Goal: Information Seeking & Learning: Learn about a topic

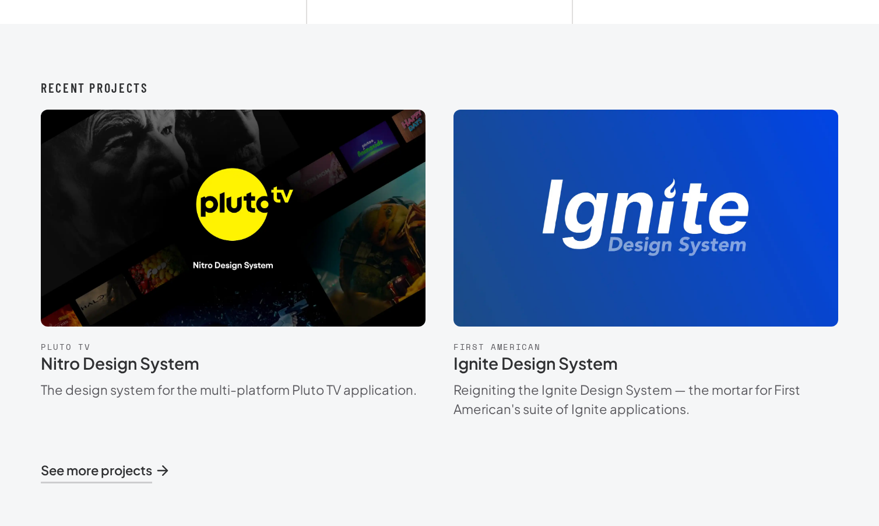
scroll to position [773, 0]
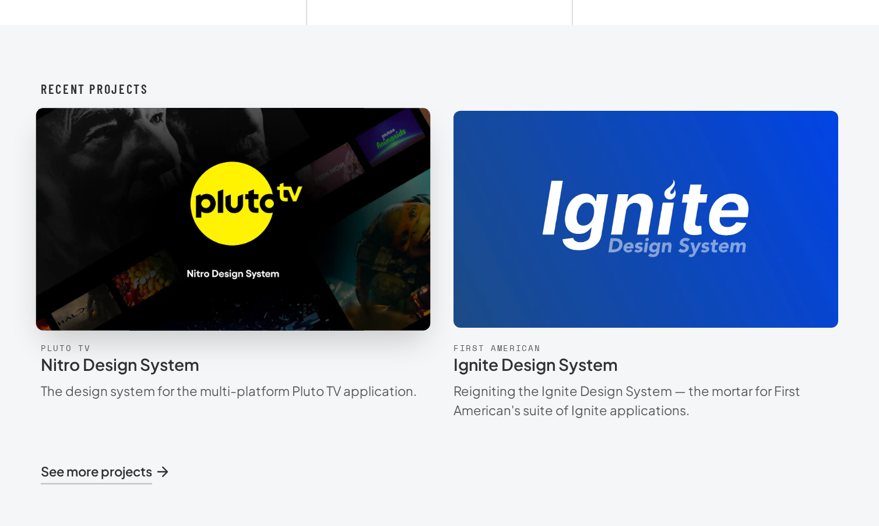
click at [279, 238] on img at bounding box center [232, 218] width 443 height 249
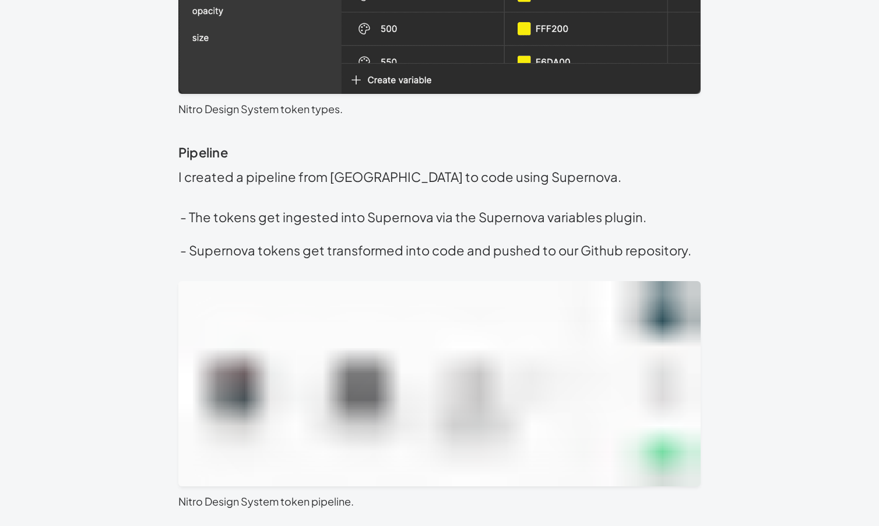
scroll to position [3607, 0]
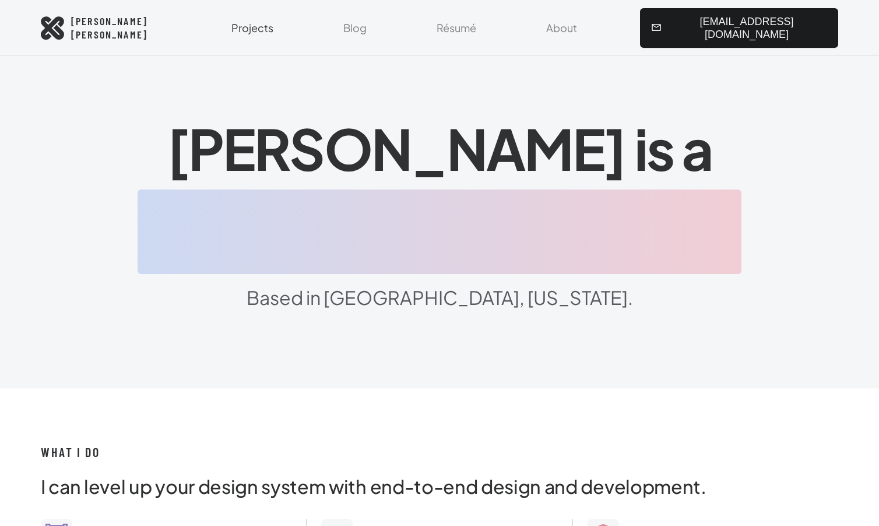
click at [280, 28] on link "Projects" at bounding box center [252, 28] width 56 height 56
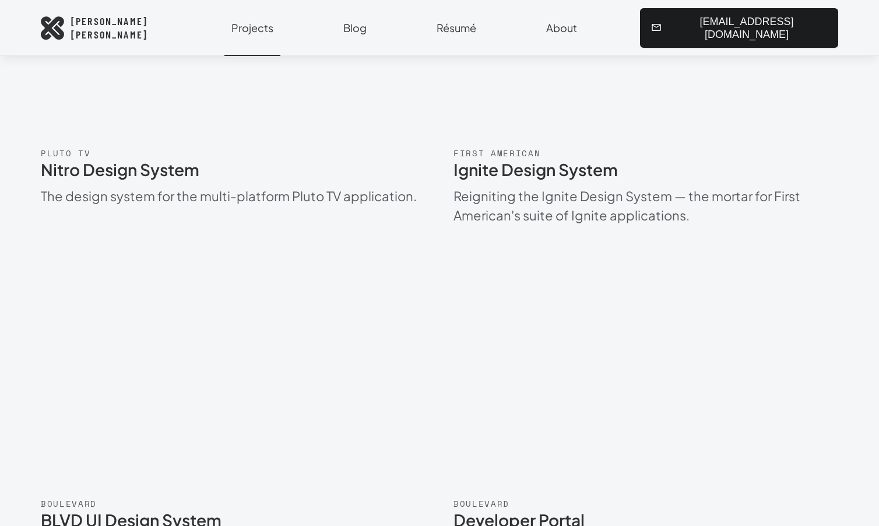
scroll to position [160, 0]
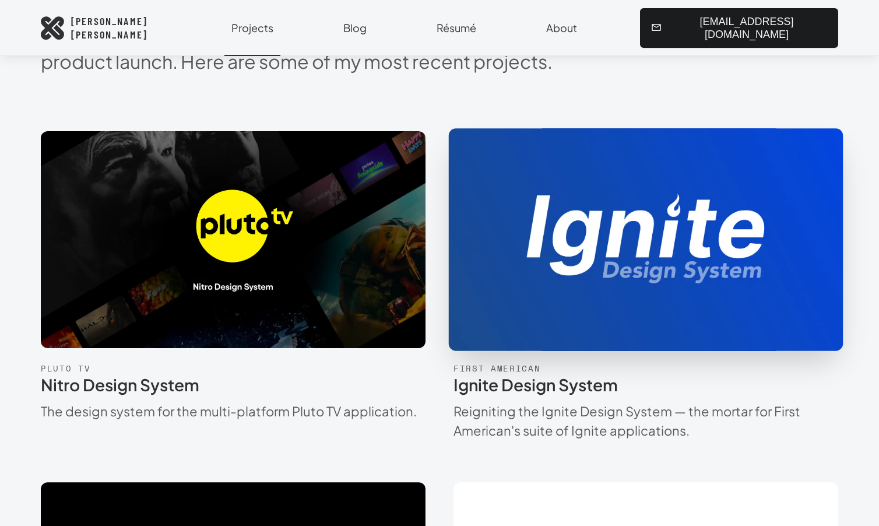
click at [593, 298] on img at bounding box center [645, 239] width 443 height 249
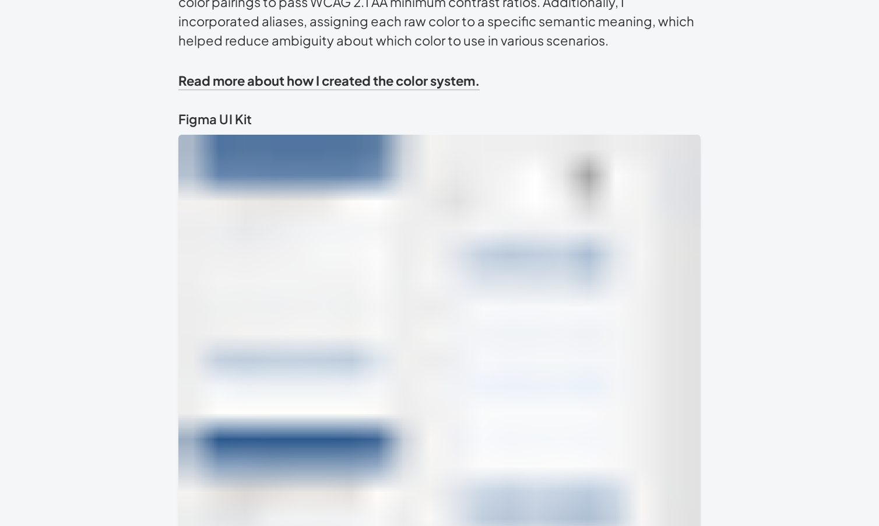
scroll to position [8621, 0]
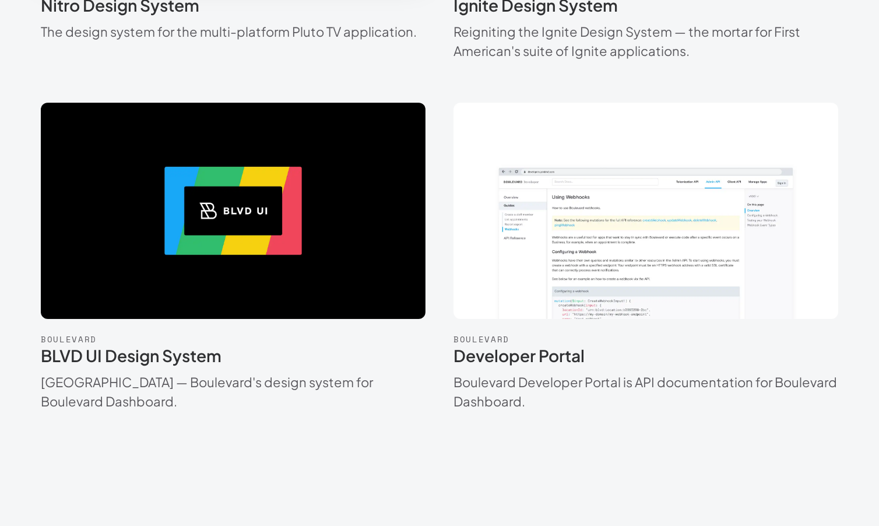
scroll to position [540, 0]
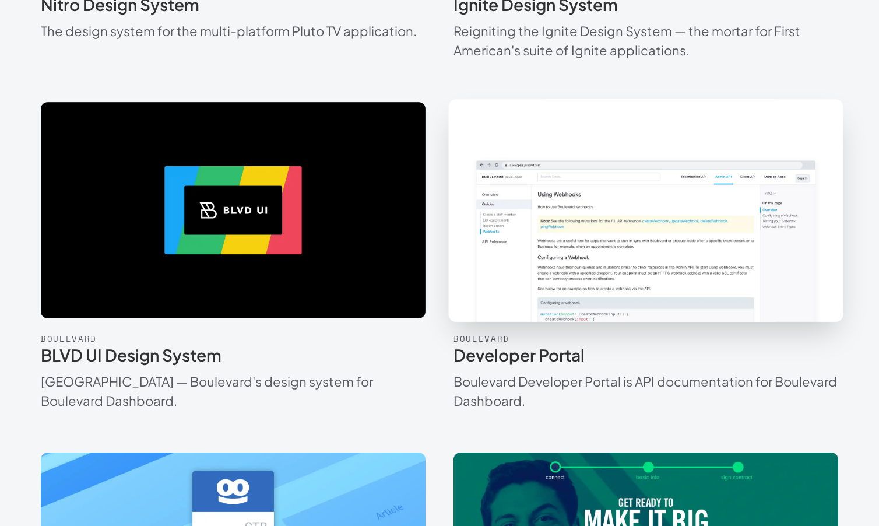
click at [530, 292] on img at bounding box center [645, 209] width 443 height 249
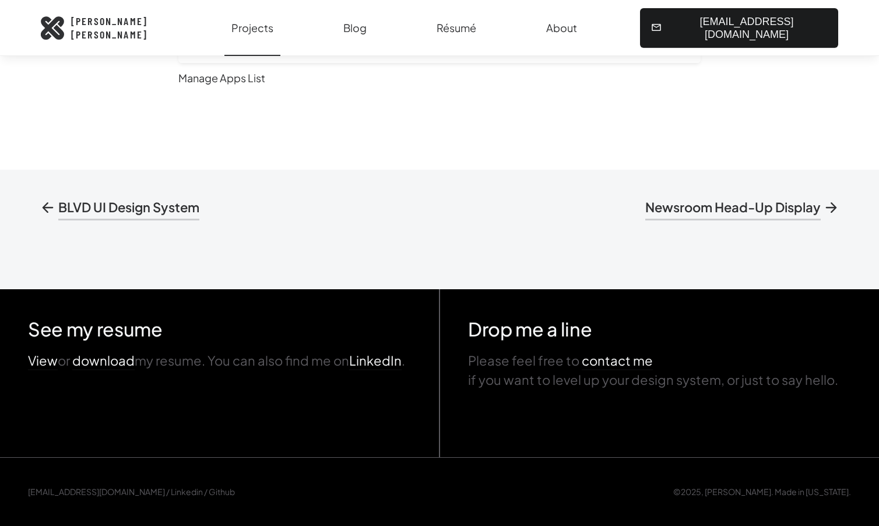
scroll to position [2688, 0]
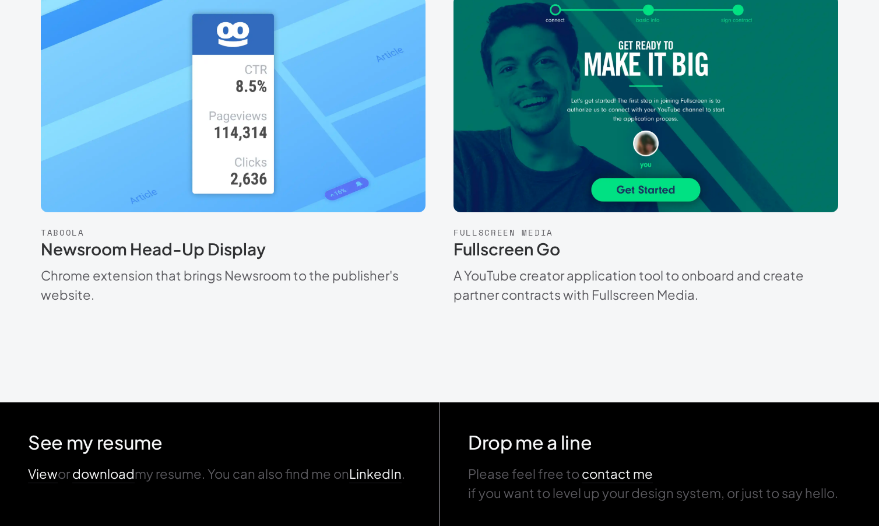
scroll to position [994, 0]
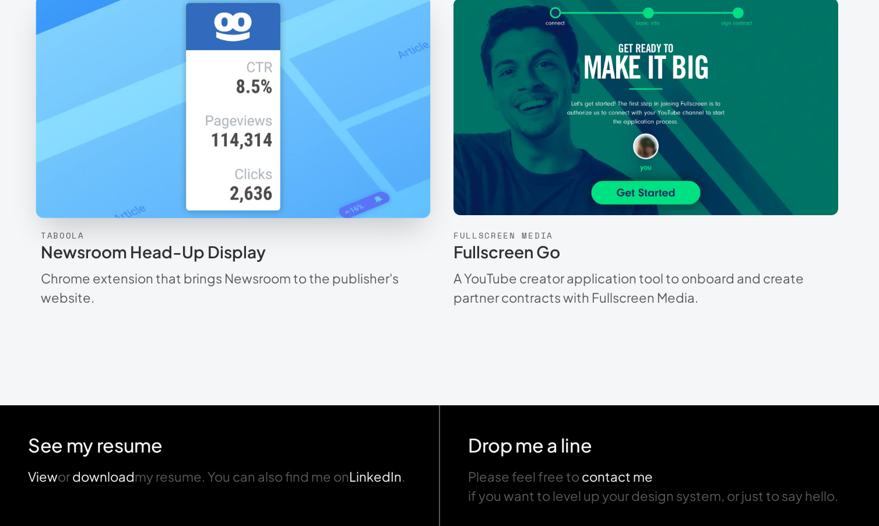
click at [156, 174] on img at bounding box center [232, 106] width 443 height 249
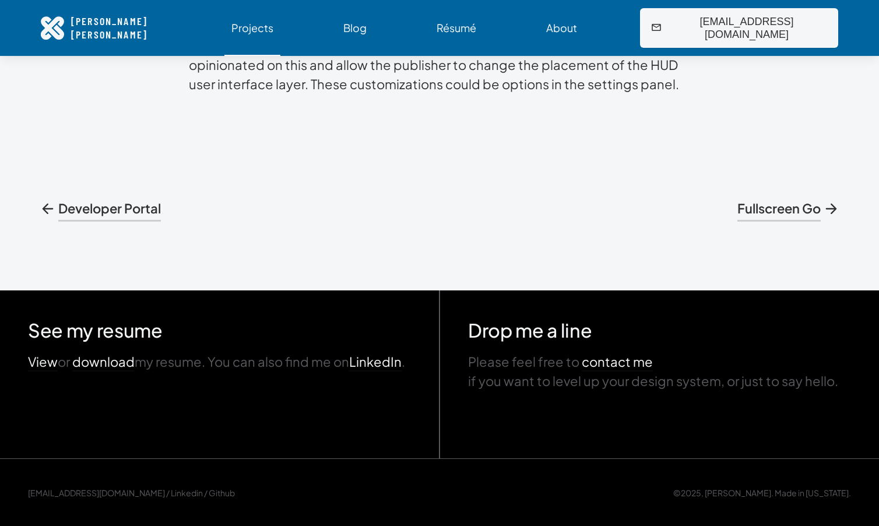
scroll to position [5596, 0]
